Goal: Task Accomplishment & Management: Manage account settings

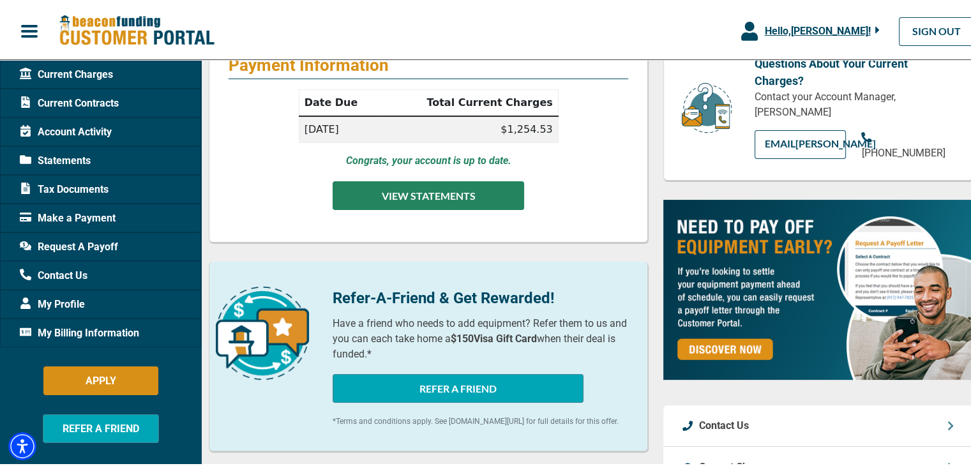
scroll to position [202, 0]
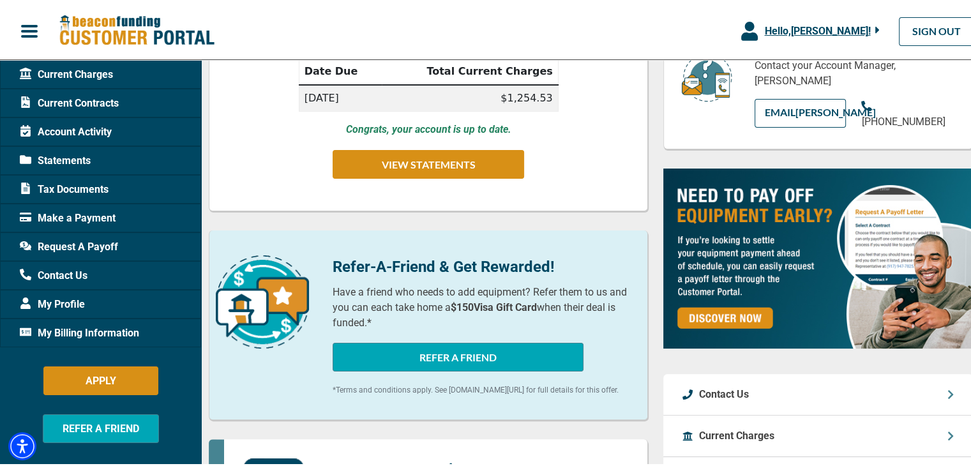
click at [68, 215] on span "Make a Payment" at bounding box center [68, 215] width 96 height 15
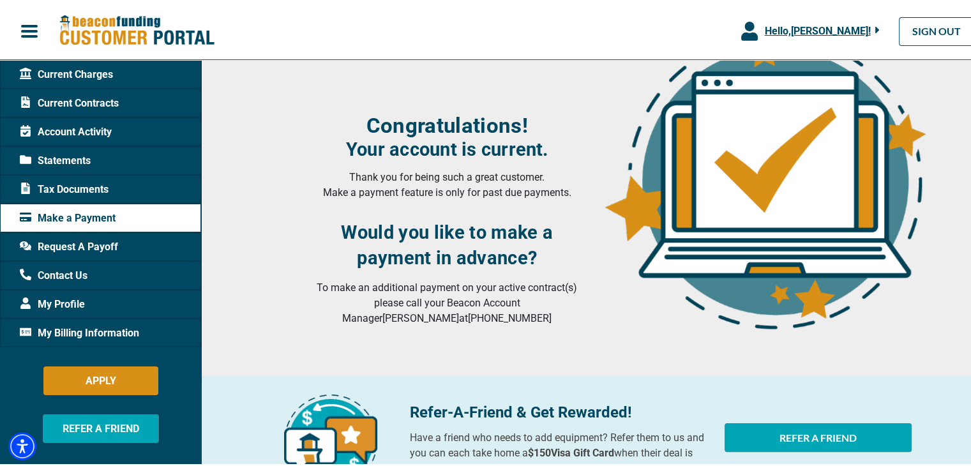
scroll to position [182, 0]
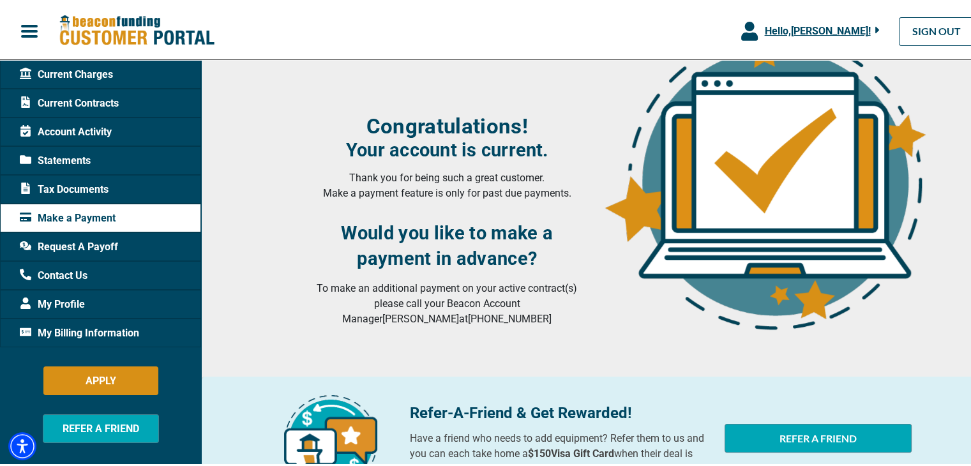
click at [156, 71] on div "Current Charges" at bounding box center [100, 71] width 201 height 29
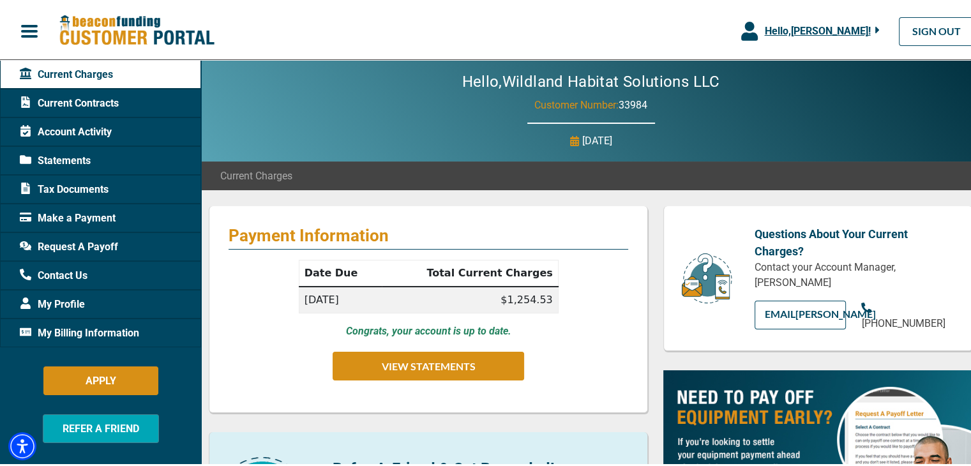
click at [114, 333] on span "My Billing Information" at bounding box center [79, 330] width 119 height 15
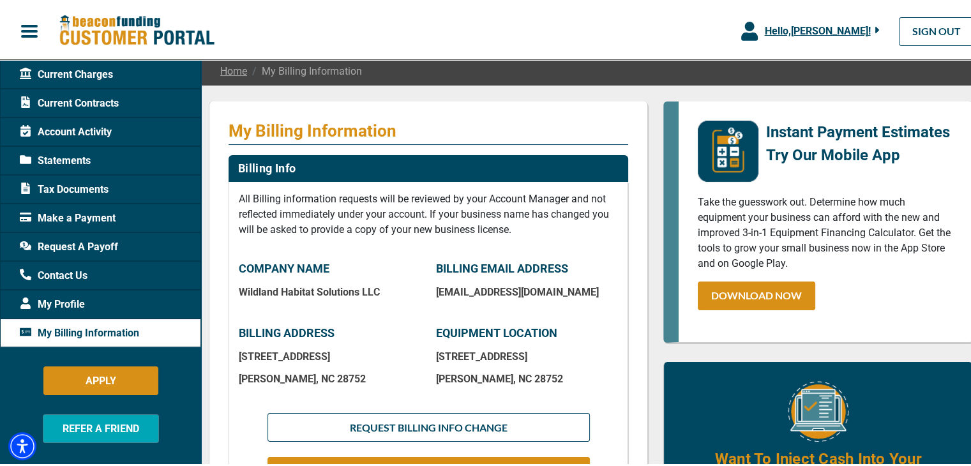
scroll to position [103, 0]
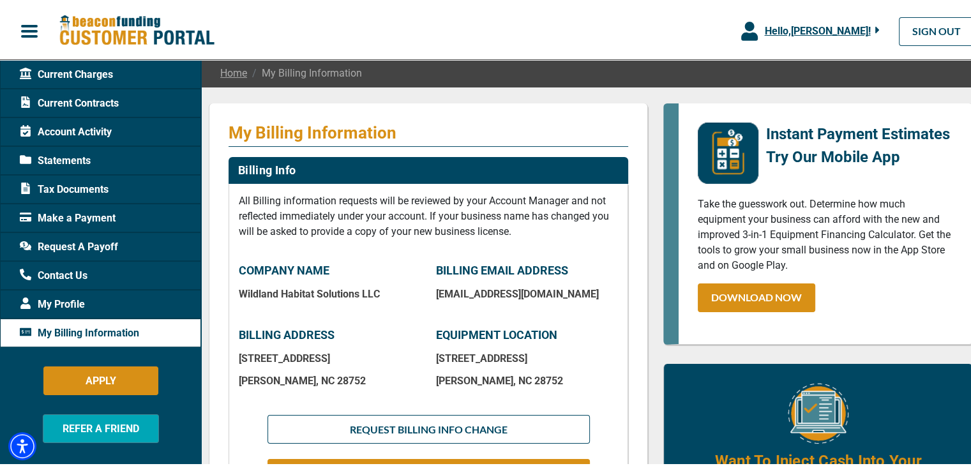
click at [137, 100] on div "Current Contracts" at bounding box center [100, 100] width 201 height 29
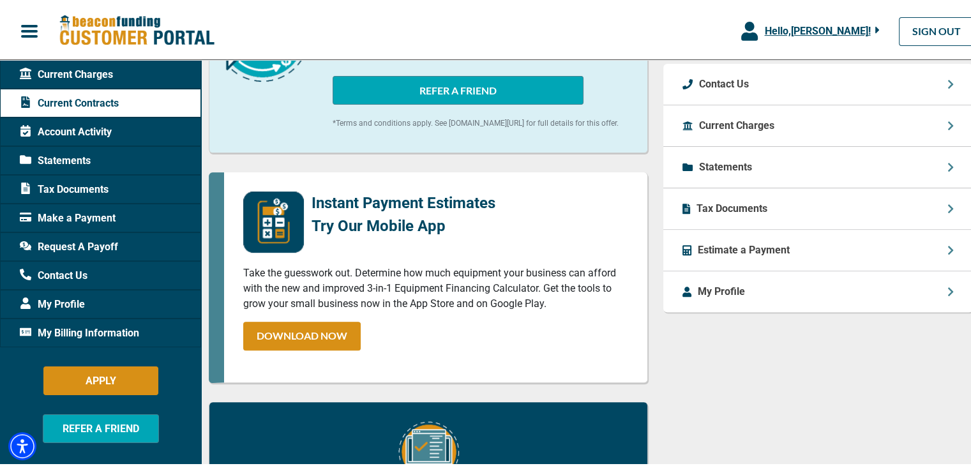
scroll to position [426, 0]
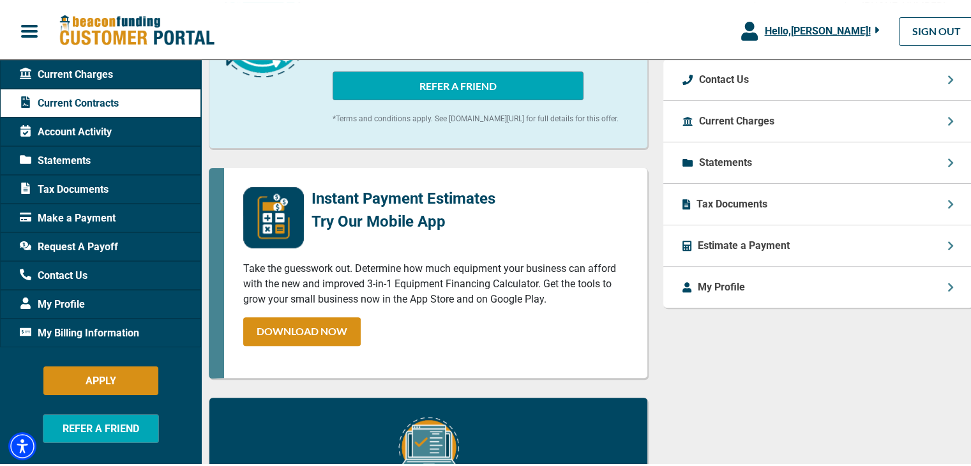
click at [31, 29] on span "button" at bounding box center [29, 28] width 19 height 19
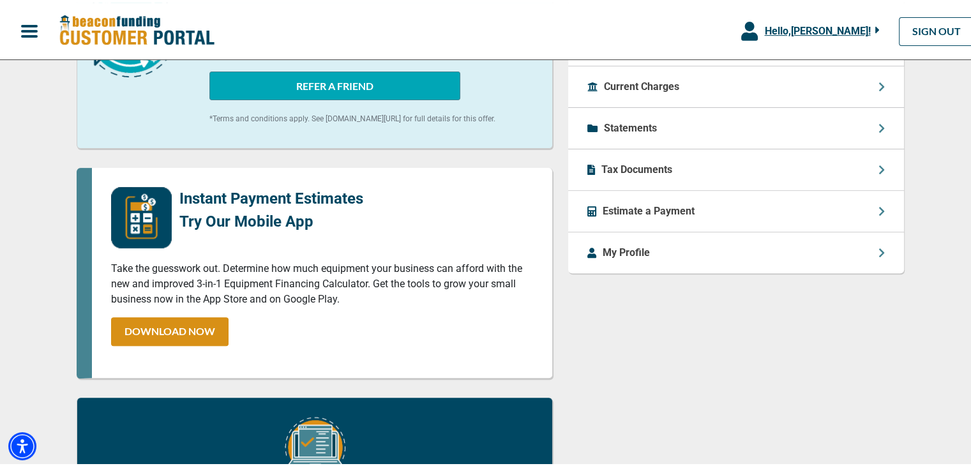
click at [31, 29] on span "button" at bounding box center [29, 28] width 19 height 19
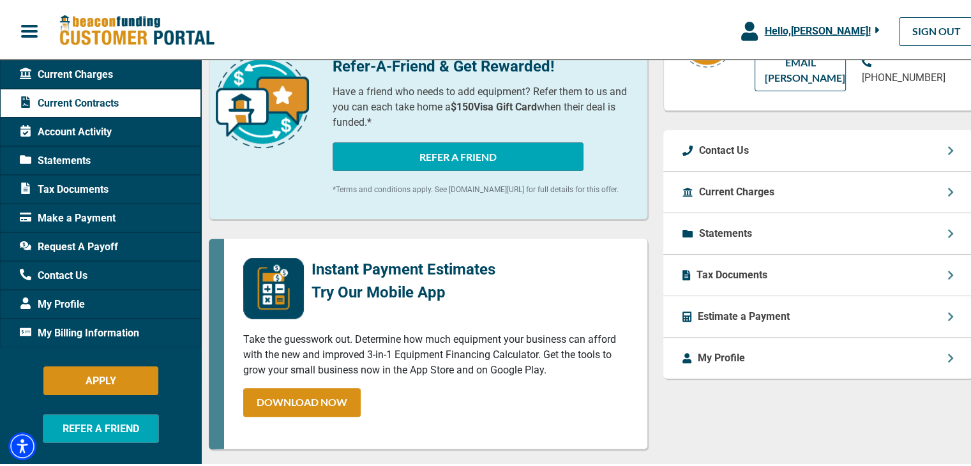
scroll to position [342, 0]
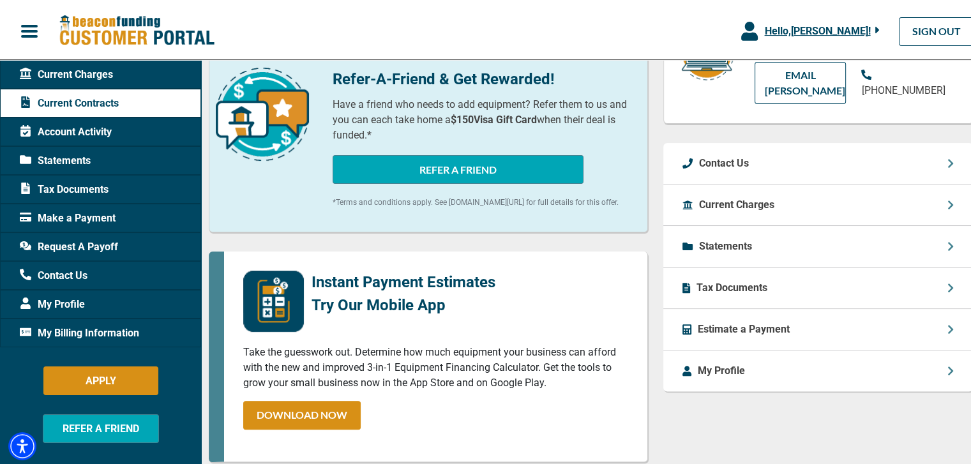
click at [106, 222] on span "Make a Payment" at bounding box center [68, 215] width 96 height 15
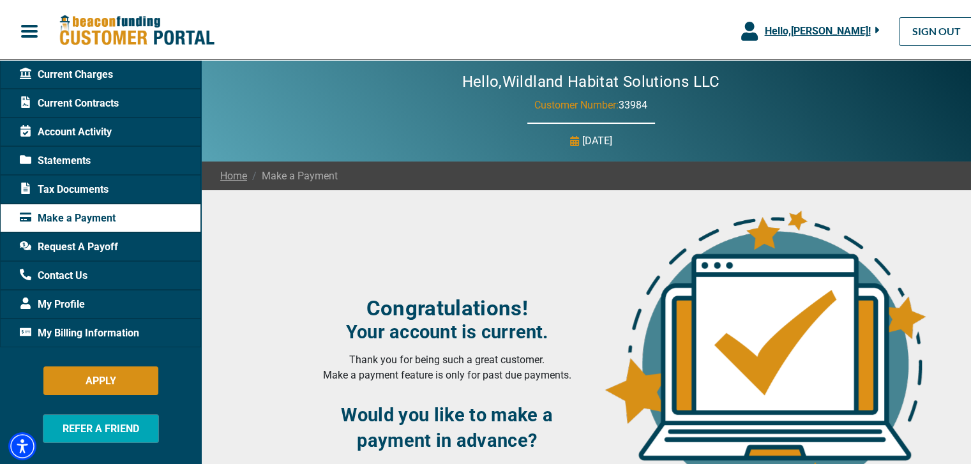
click at [832, 33] on span "Hello, [PERSON_NAME] !" at bounding box center [817, 28] width 106 height 12
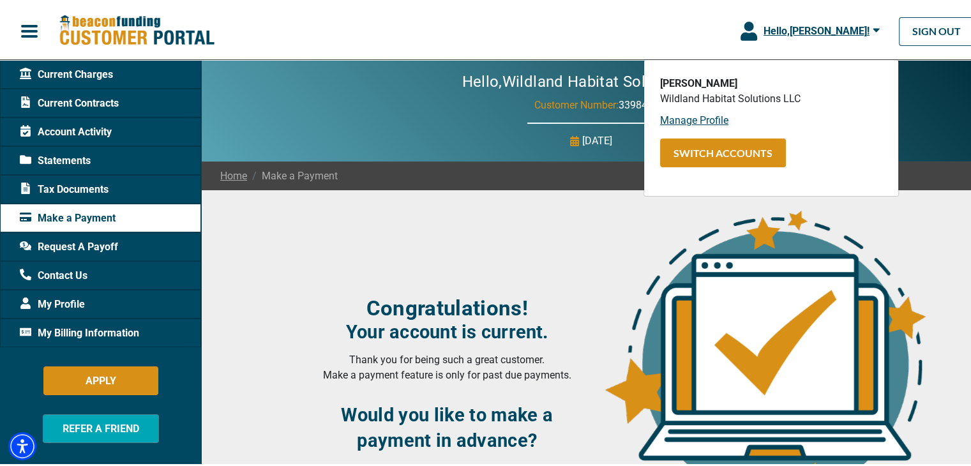
click at [832, 33] on span "Hello, [PERSON_NAME] !" at bounding box center [817, 28] width 106 height 12
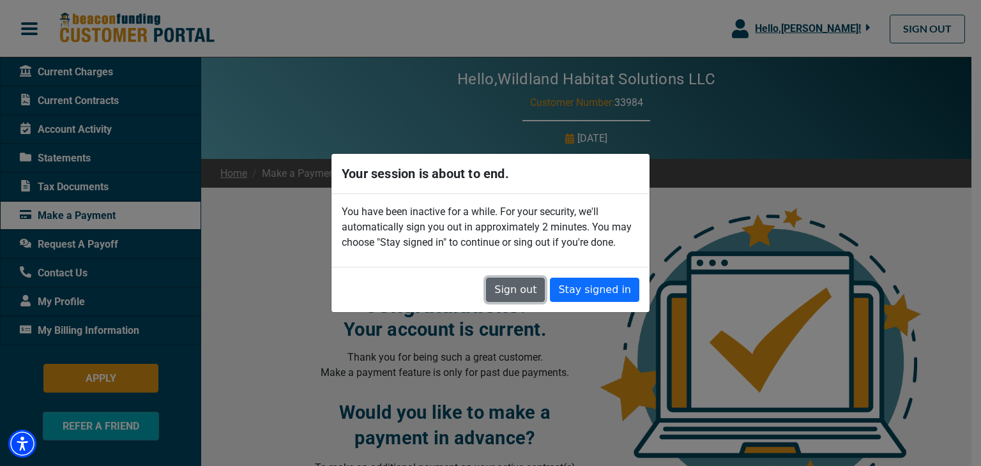
click at [527, 280] on button "Sign out" at bounding box center [515, 290] width 59 height 24
